Goal: Task Accomplishment & Management: Use online tool/utility

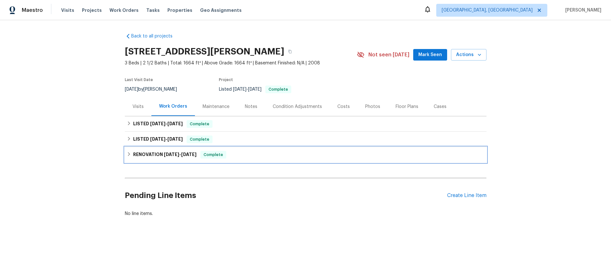
click at [129, 156] on icon at bounding box center [129, 154] width 4 height 4
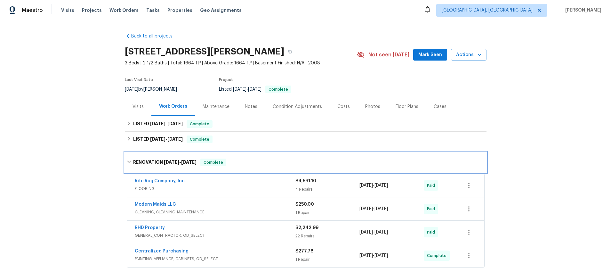
scroll to position [43, 0]
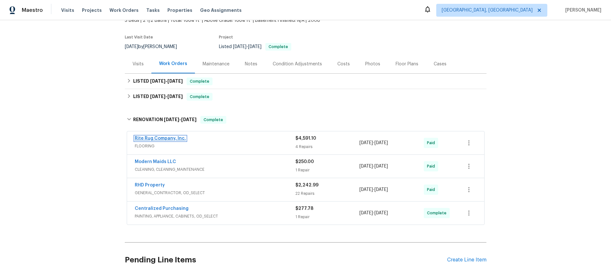
click at [162, 140] on link "Rite Rug Company, Inc." at bounding box center [160, 138] width 51 height 4
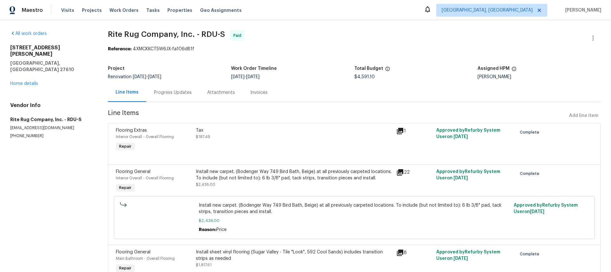
click at [126, 92] on div "Line Items" at bounding box center [127, 92] width 23 height 6
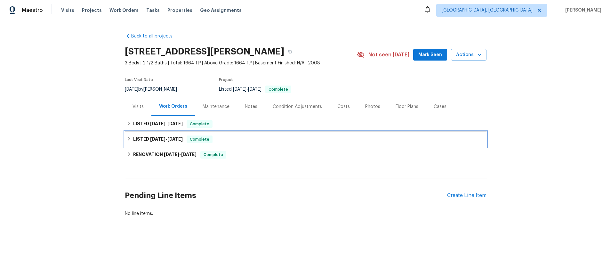
click at [130, 139] on icon at bounding box center [129, 138] width 4 height 4
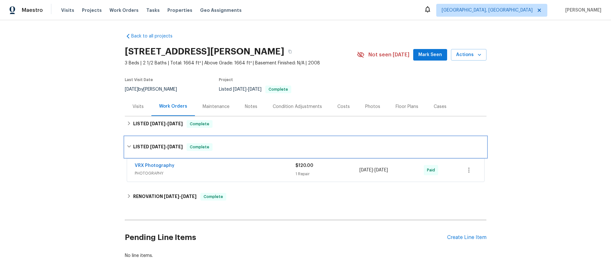
click at [130, 139] on div "LISTED 5/1/25 - 5/2/25 Complete" at bounding box center [306, 147] width 362 height 20
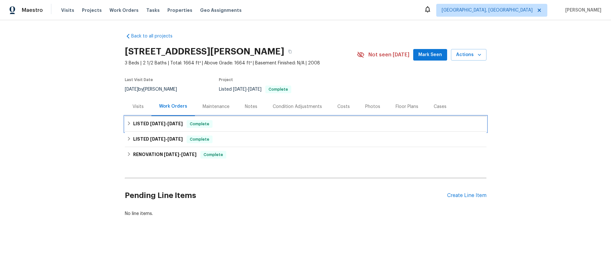
click at [128, 125] on icon at bounding box center [129, 123] width 4 height 4
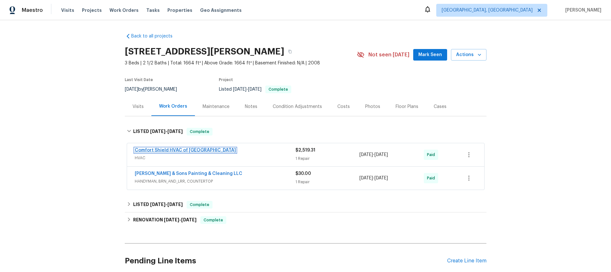
click at [142, 150] on link "Comfort Shield HVAC of [GEOGRAPHIC_DATA]" at bounding box center [185, 150] width 101 height 4
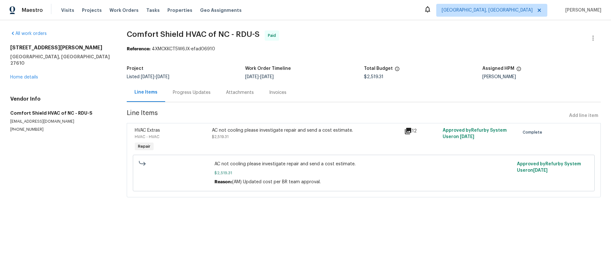
click at [409, 133] on icon at bounding box center [408, 131] width 6 height 6
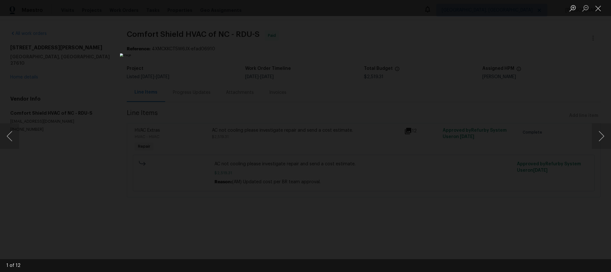
click at [443, 124] on div "Lightbox" at bounding box center [305, 136] width 611 height 272
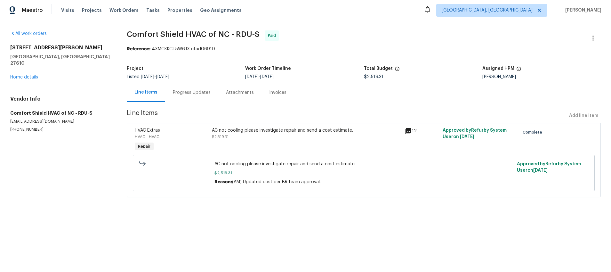
click at [277, 92] on div "Invoices" at bounding box center [277, 92] width 17 height 6
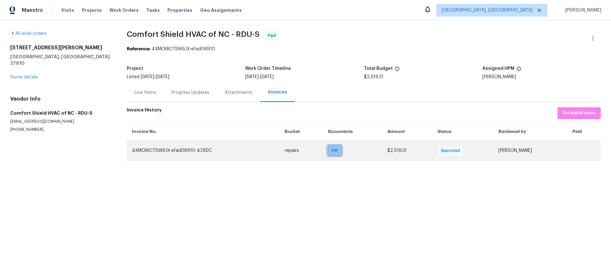
click at [328, 146] on div "PDF" at bounding box center [335, 150] width 14 height 10
